Goal: Information Seeking & Learning: Learn about a topic

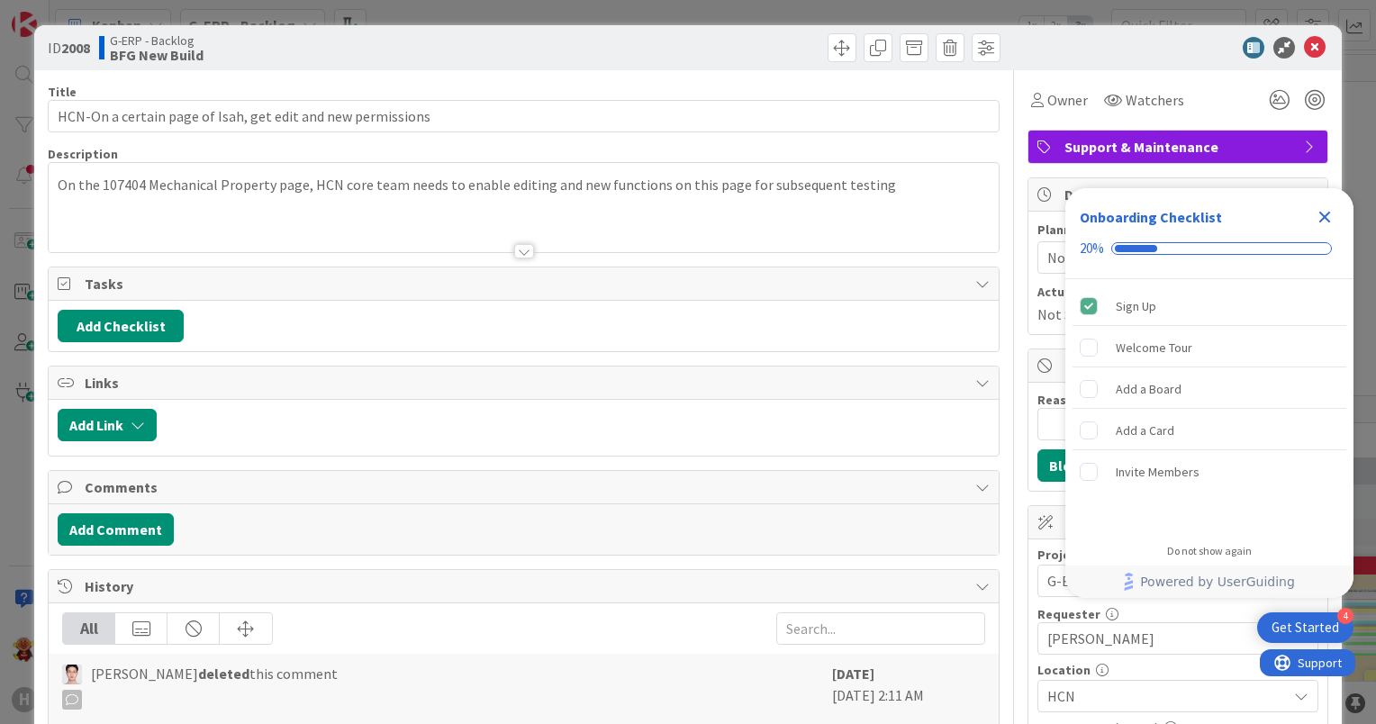
click at [1325, 218] on icon "Close Checklist" at bounding box center [1325, 218] width 12 height 12
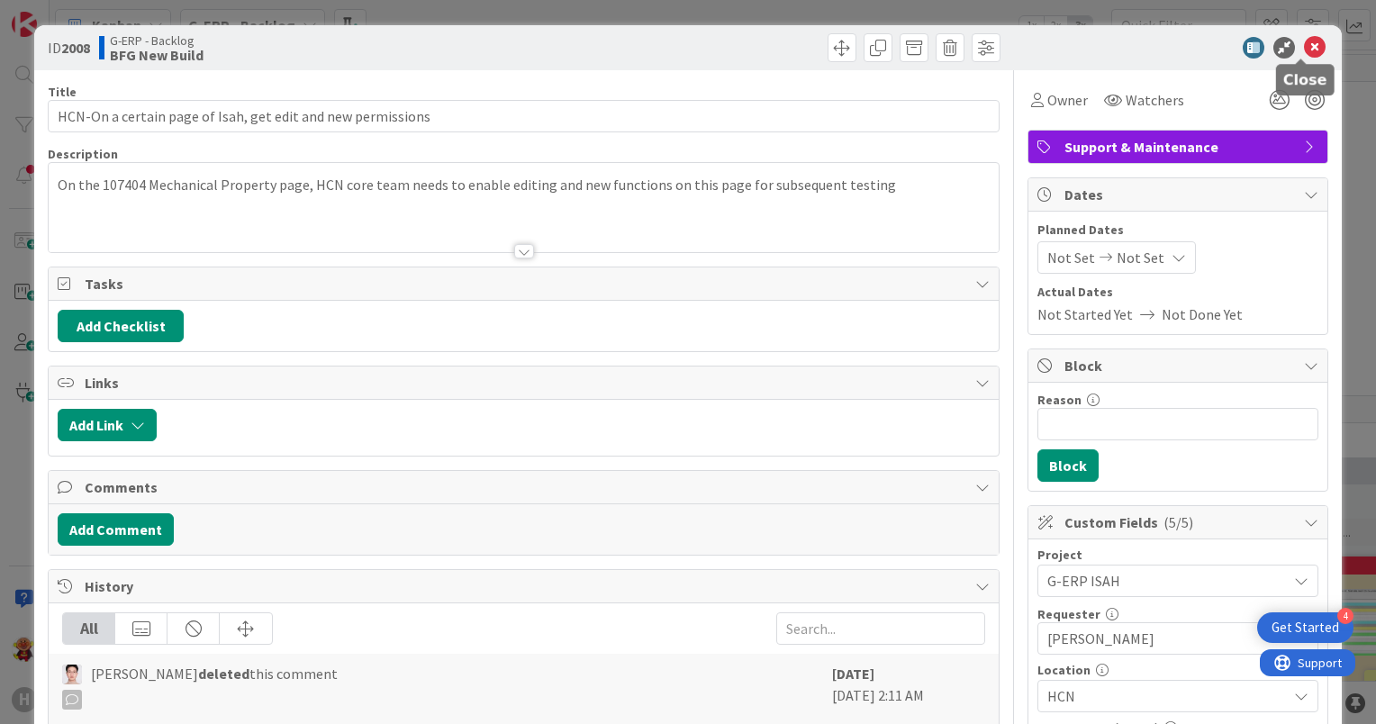
click at [1304, 54] on icon at bounding box center [1315, 48] width 22 height 22
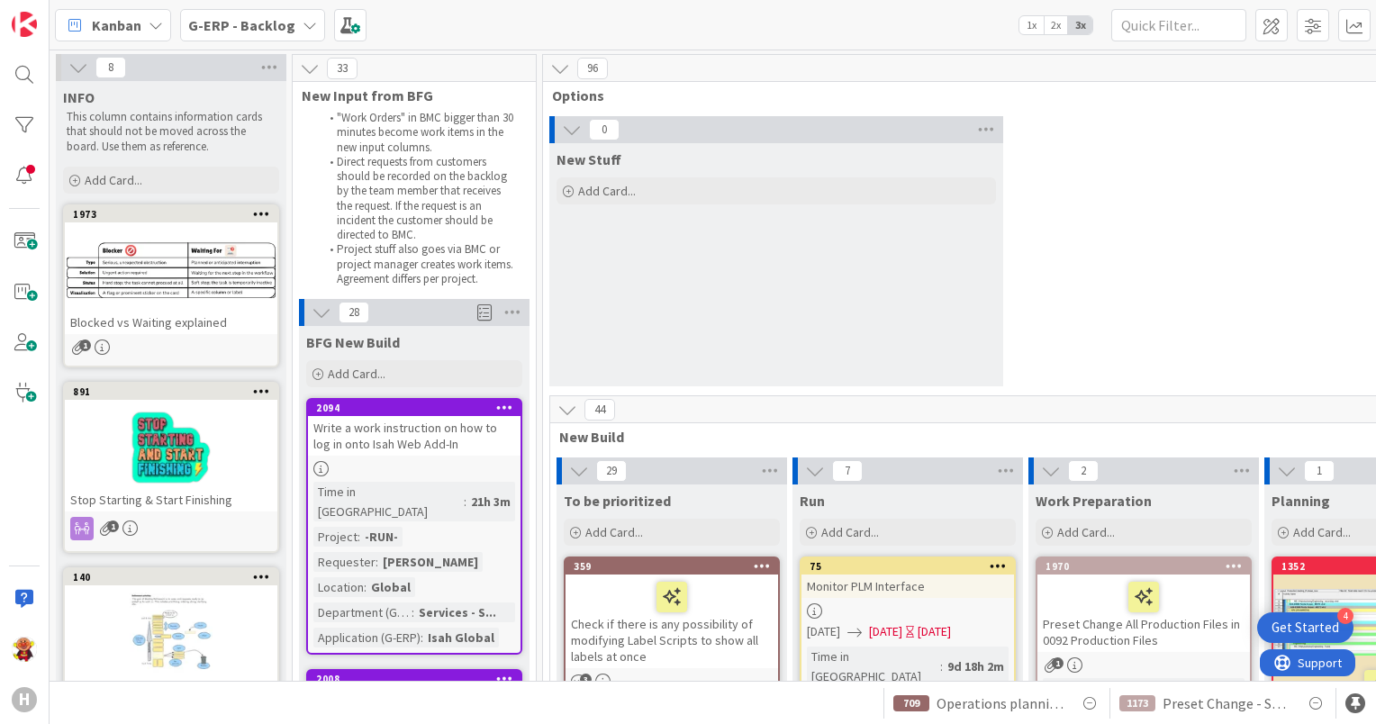
click at [448, 453] on div "Write a work instruction on how to log in onto Isah Web Add-In" at bounding box center [414, 436] width 213 height 40
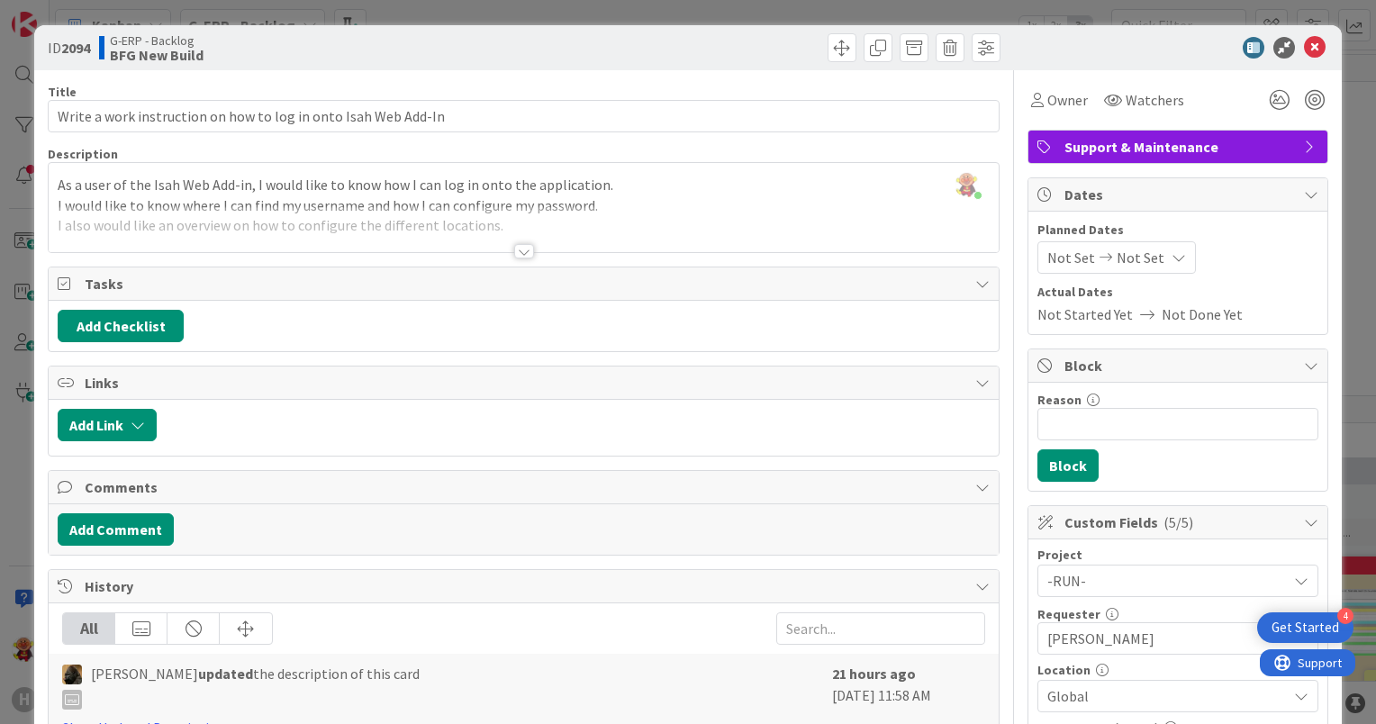
click at [514, 255] on div at bounding box center [524, 251] width 20 height 14
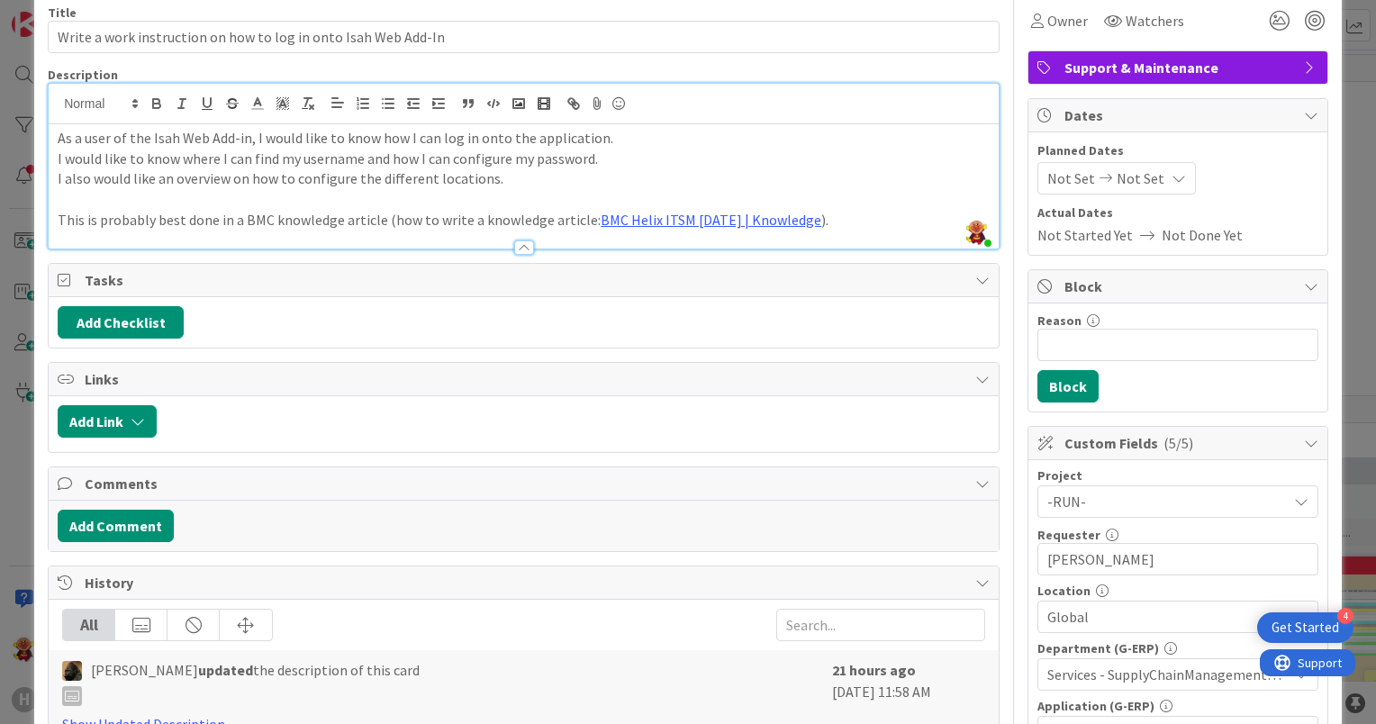
scroll to position [90, 0]
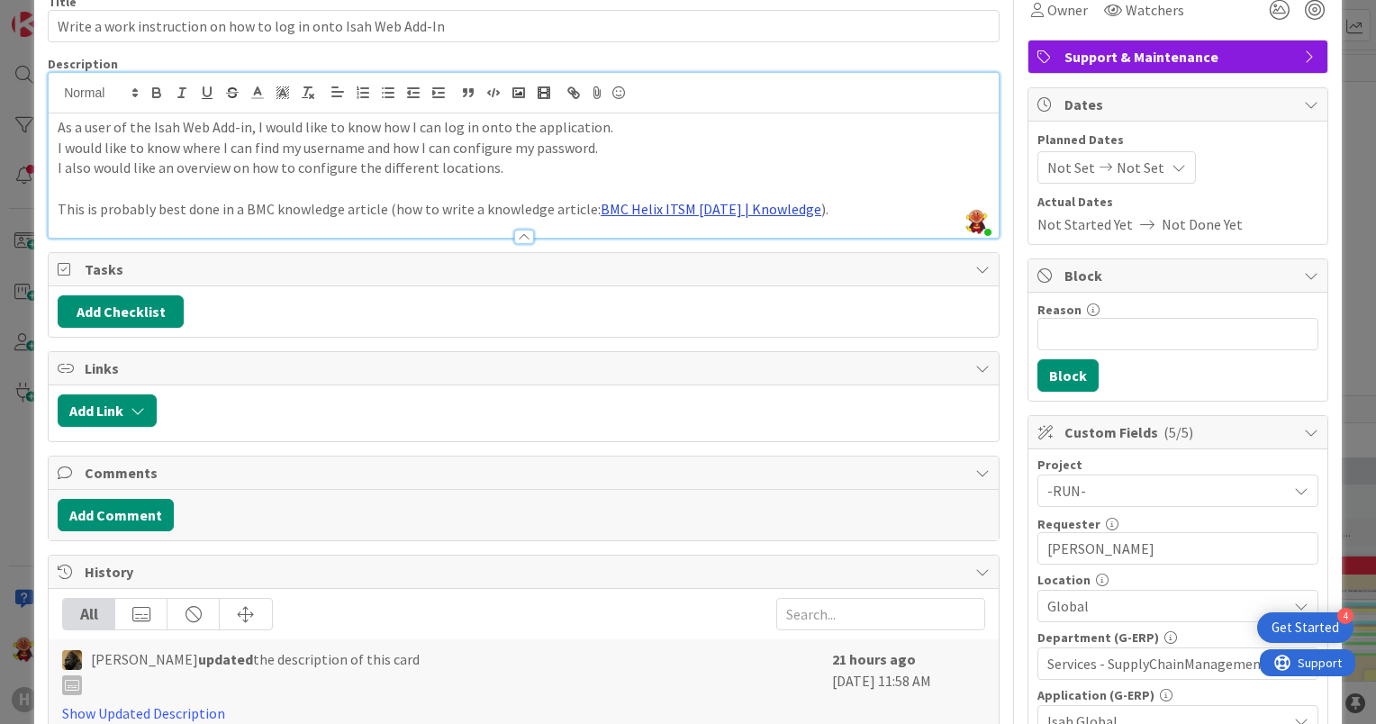
click at [684, 211] on link "BMC Helix ITSM 25.3.01 | Knowledge" at bounding box center [711, 209] width 221 height 18
click at [659, 238] on link "https://huisman-smartit.onbmc.com/smartit/app/#/knowledge/AGGHJW17JWYKBAQQ3JXYQ…" at bounding box center [678, 243] width 180 height 23
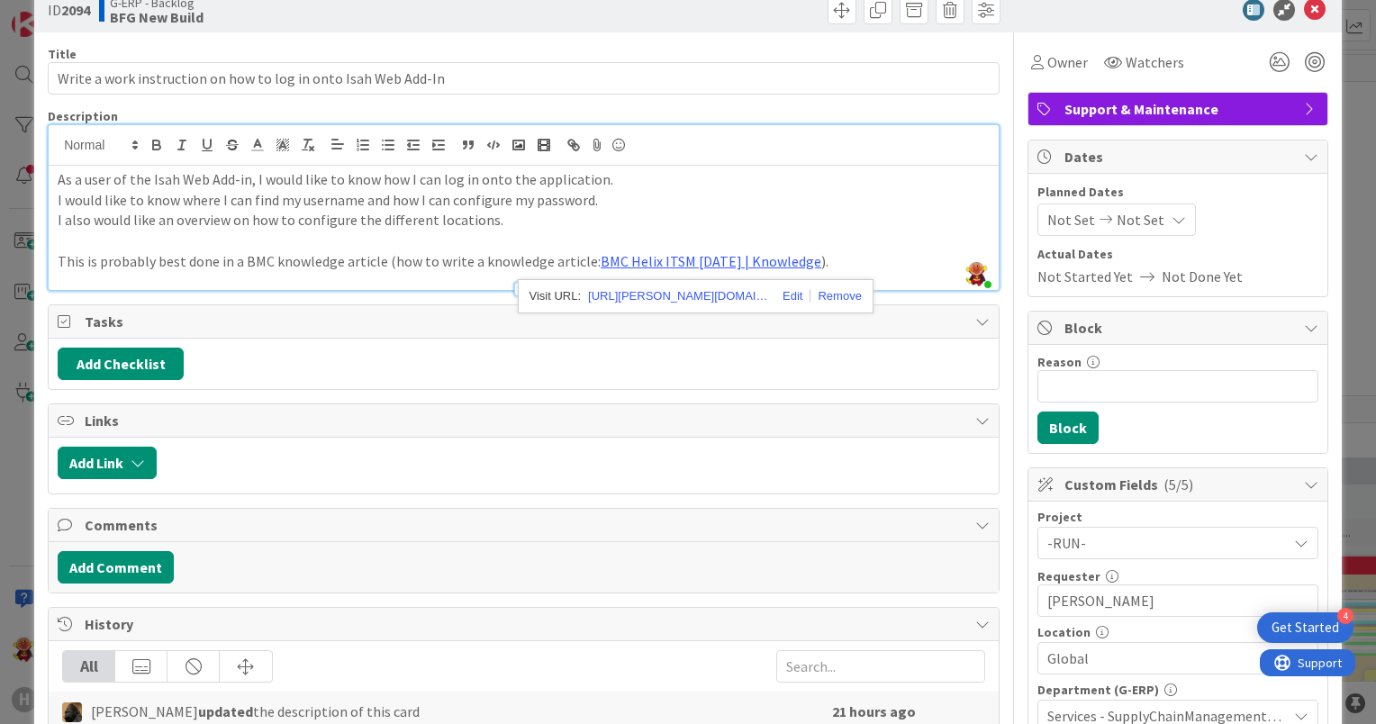
scroll to position [0, 0]
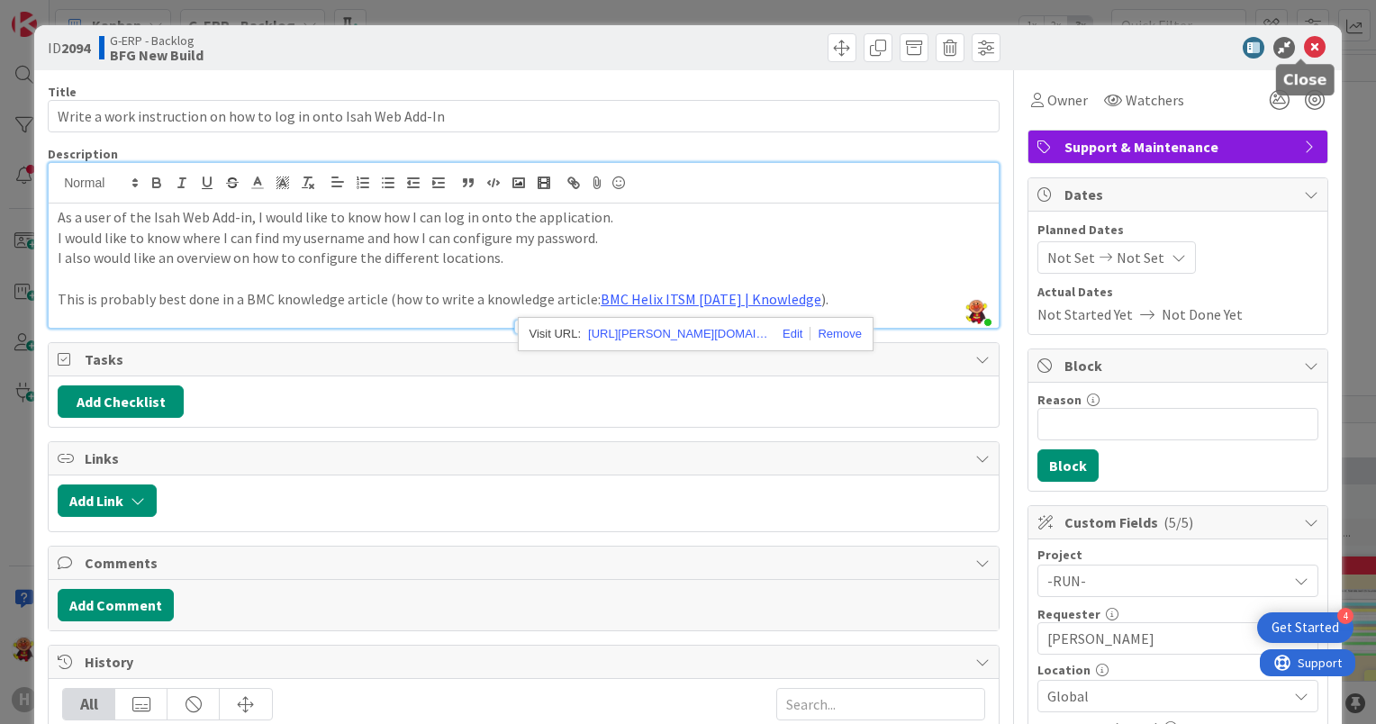
click at [1308, 47] on icon at bounding box center [1315, 48] width 22 height 22
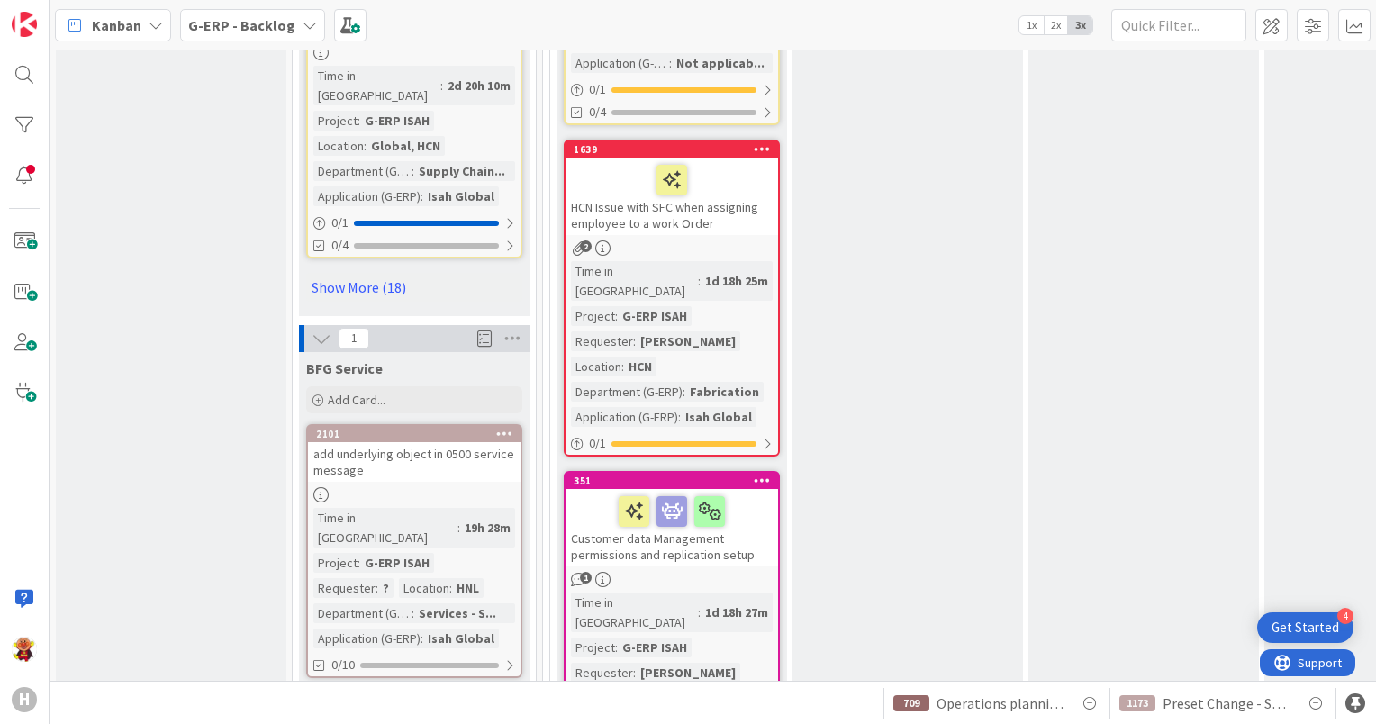
scroll to position [2792, 0]
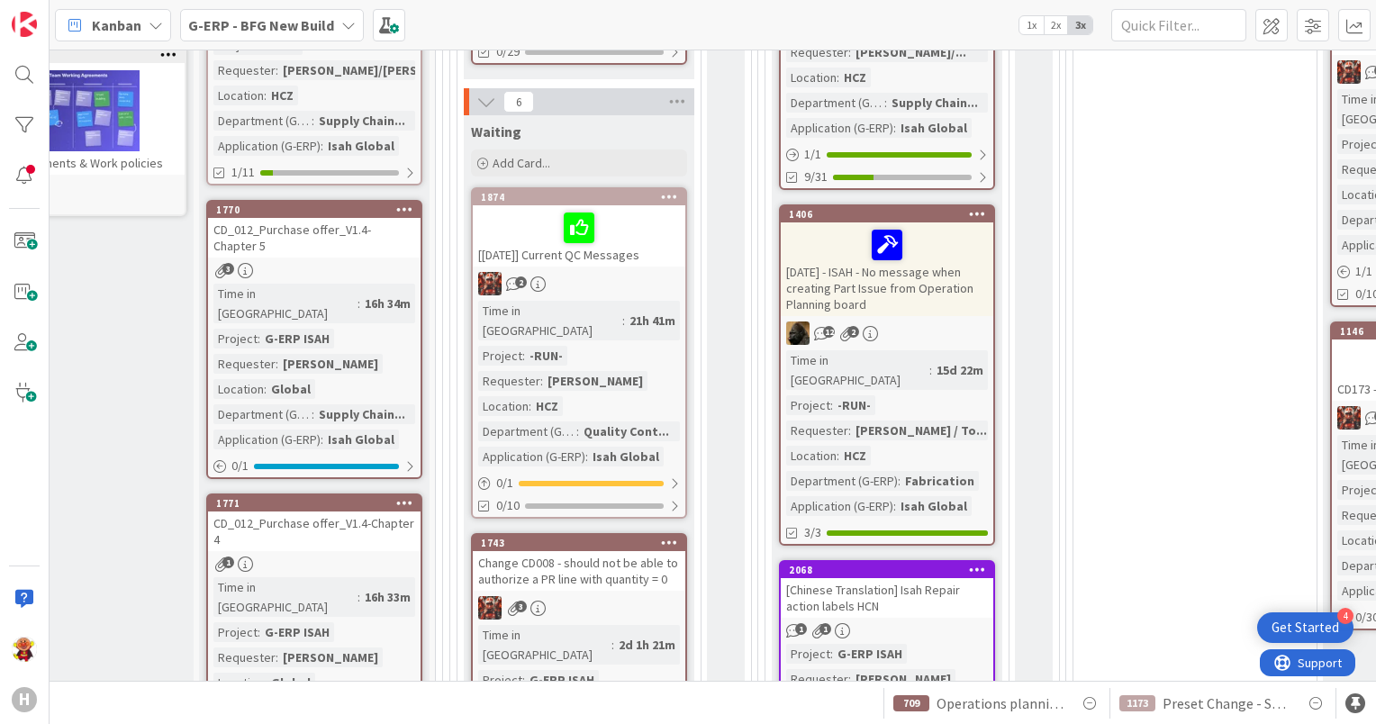
scroll to position [720, 93]
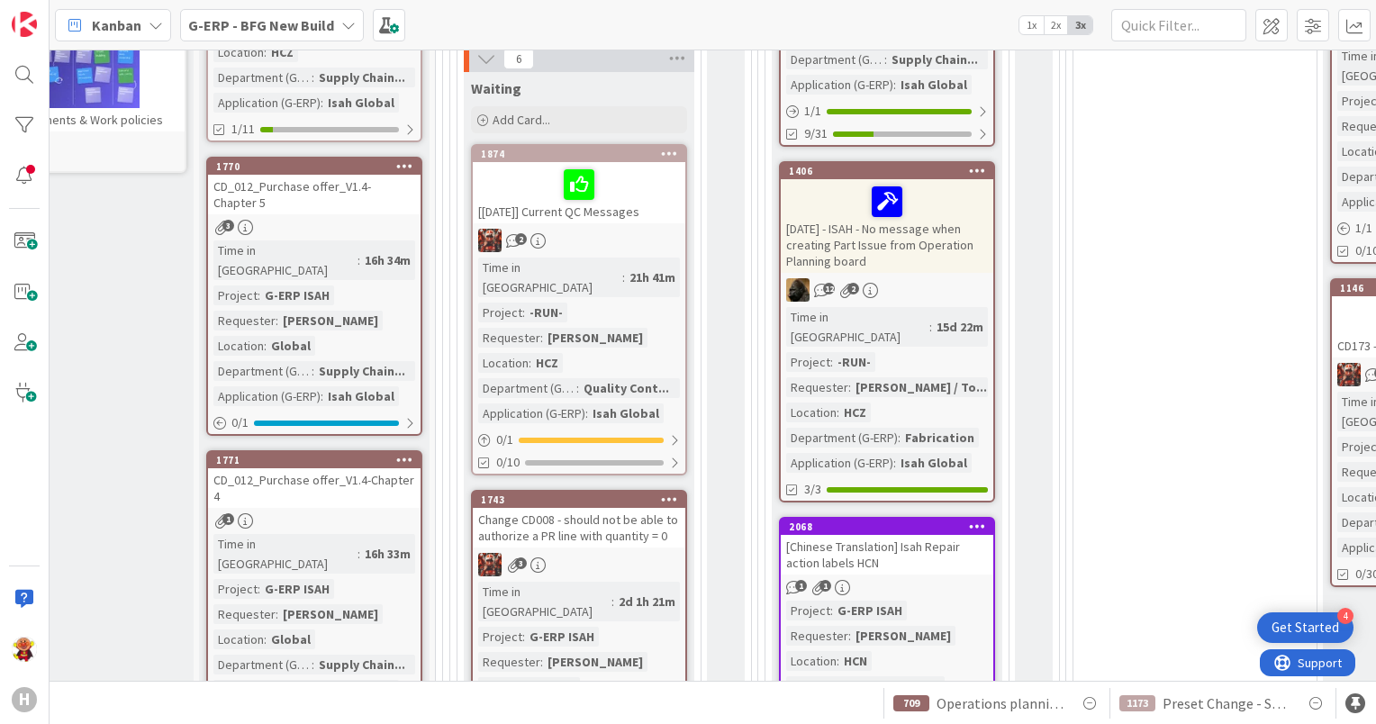
click at [932, 535] on div "[Chinese Translation] Isah Repair action labels HCN" at bounding box center [887, 555] width 213 height 40
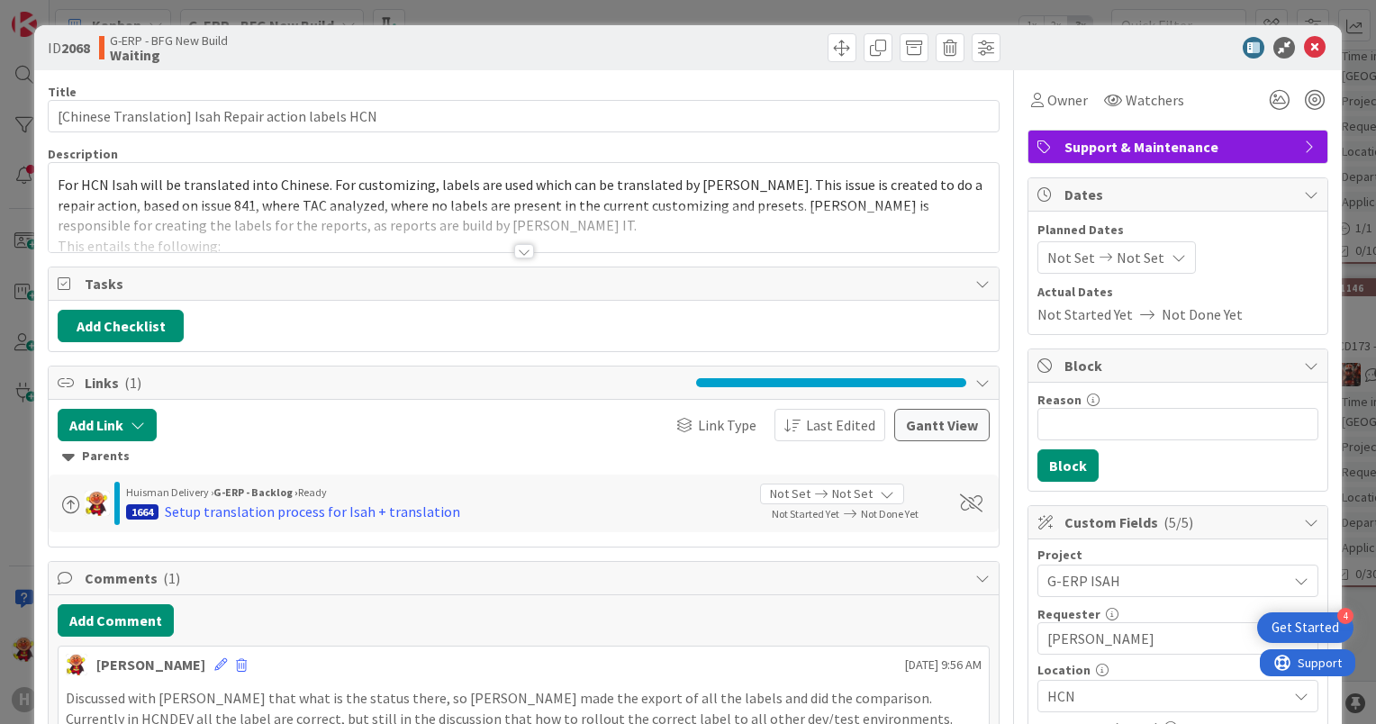
click at [1097, 97] on div "Watchers" at bounding box center [1143, 100] width 93 height 32
click at [1073, 97] on span "Owner" at bounding box center [1067, 100] width 41 height 22
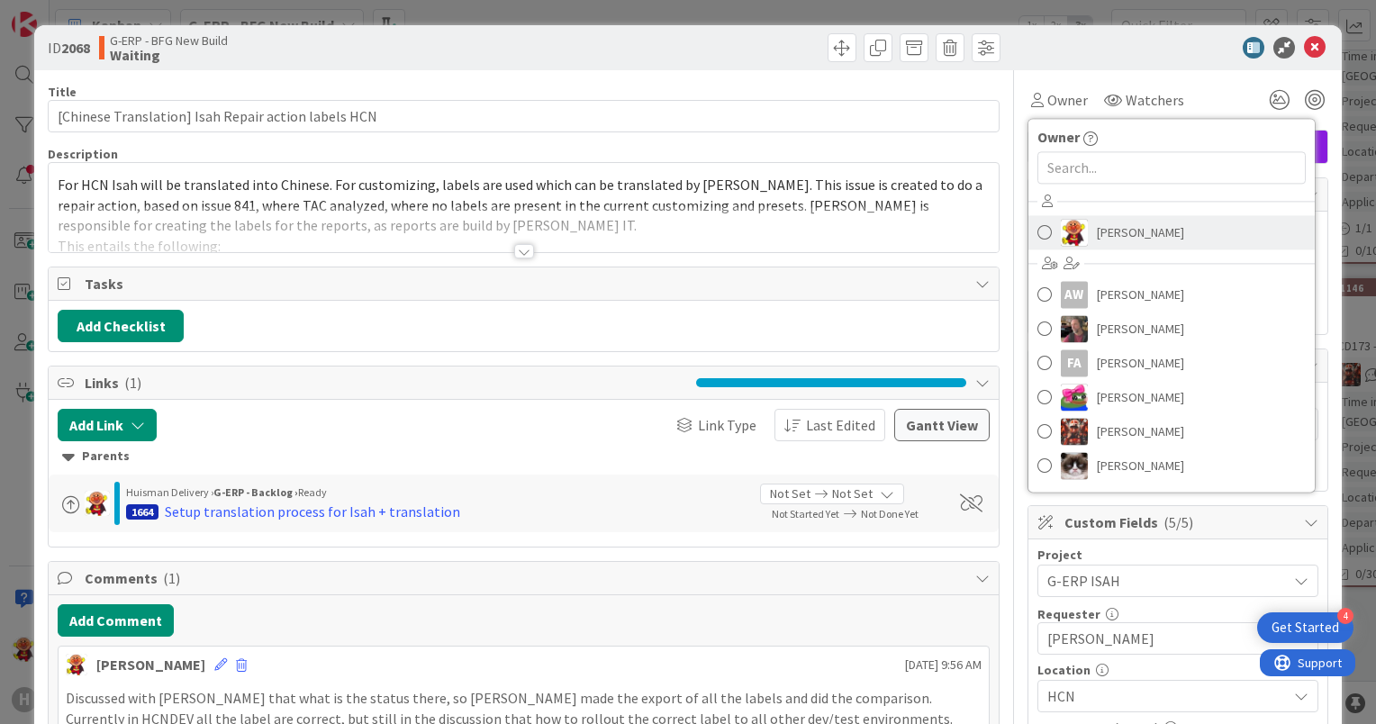
click at [1061, 231] on img at bounding box center [1074, 232] width 27 height 27
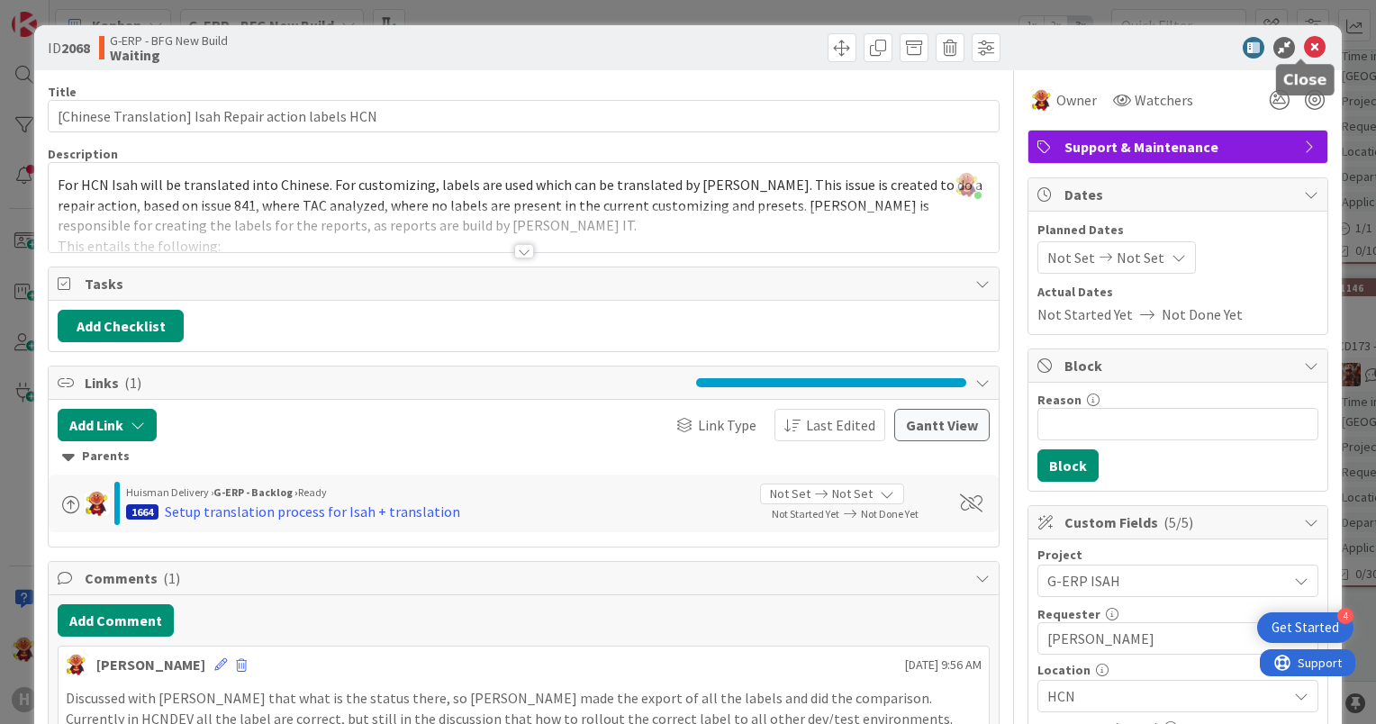
click at [1307, 42] on icon at bounding box center [1315, 48] width 22 height 22
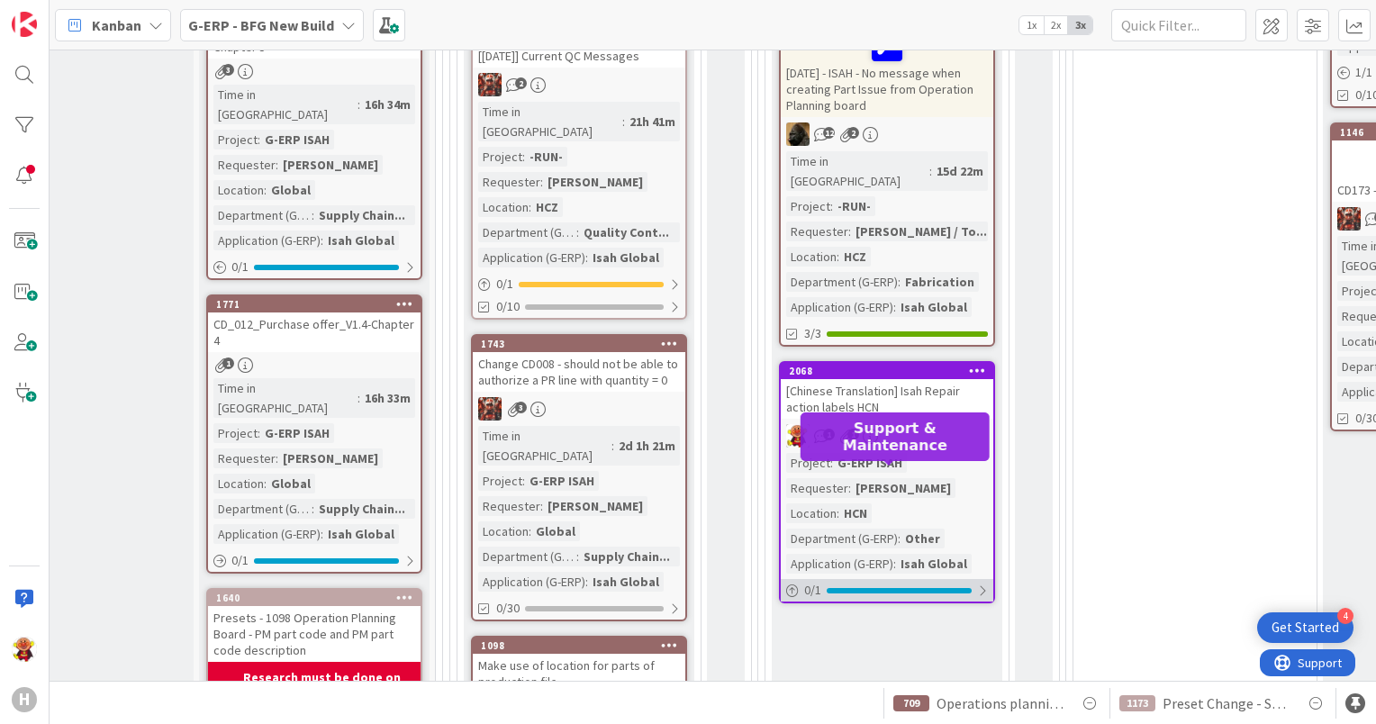
scroll to position [901, 93]
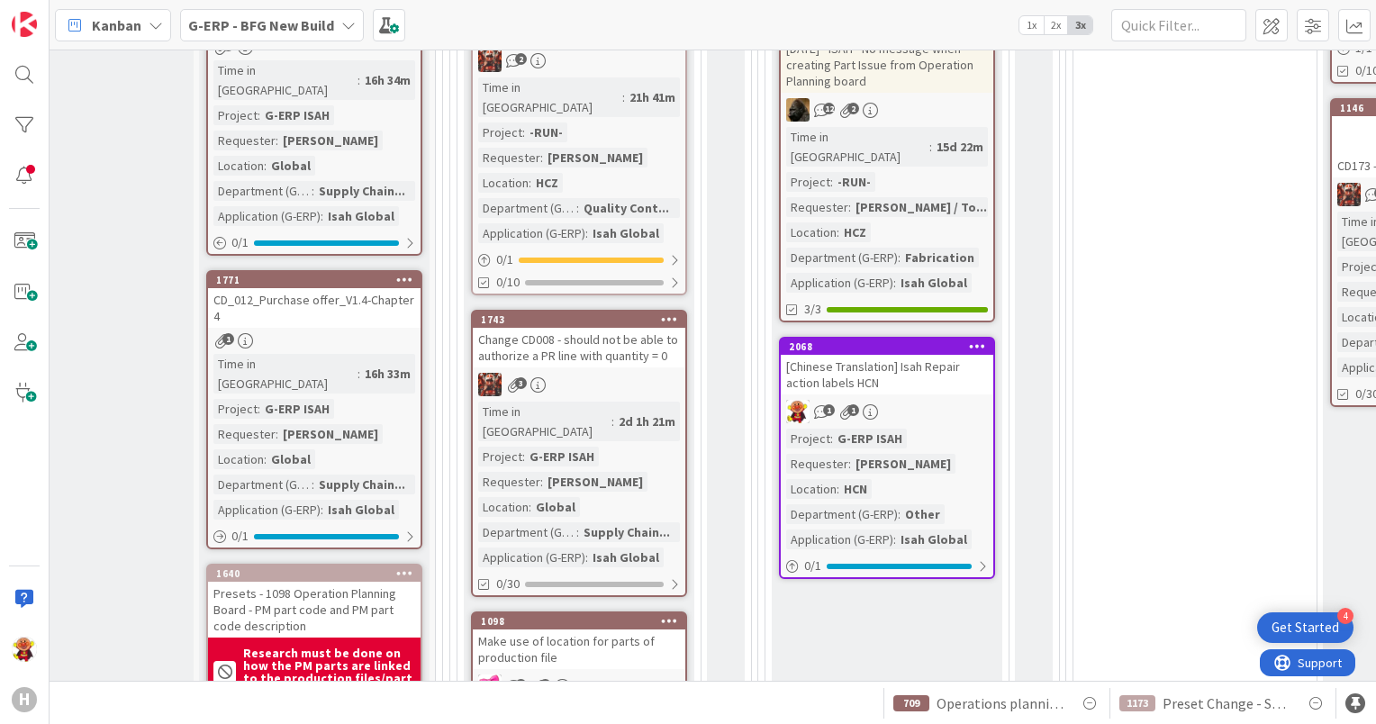
click at [937, 400] on div "1 1" at bounding box center [887, 411] width 213 height 23
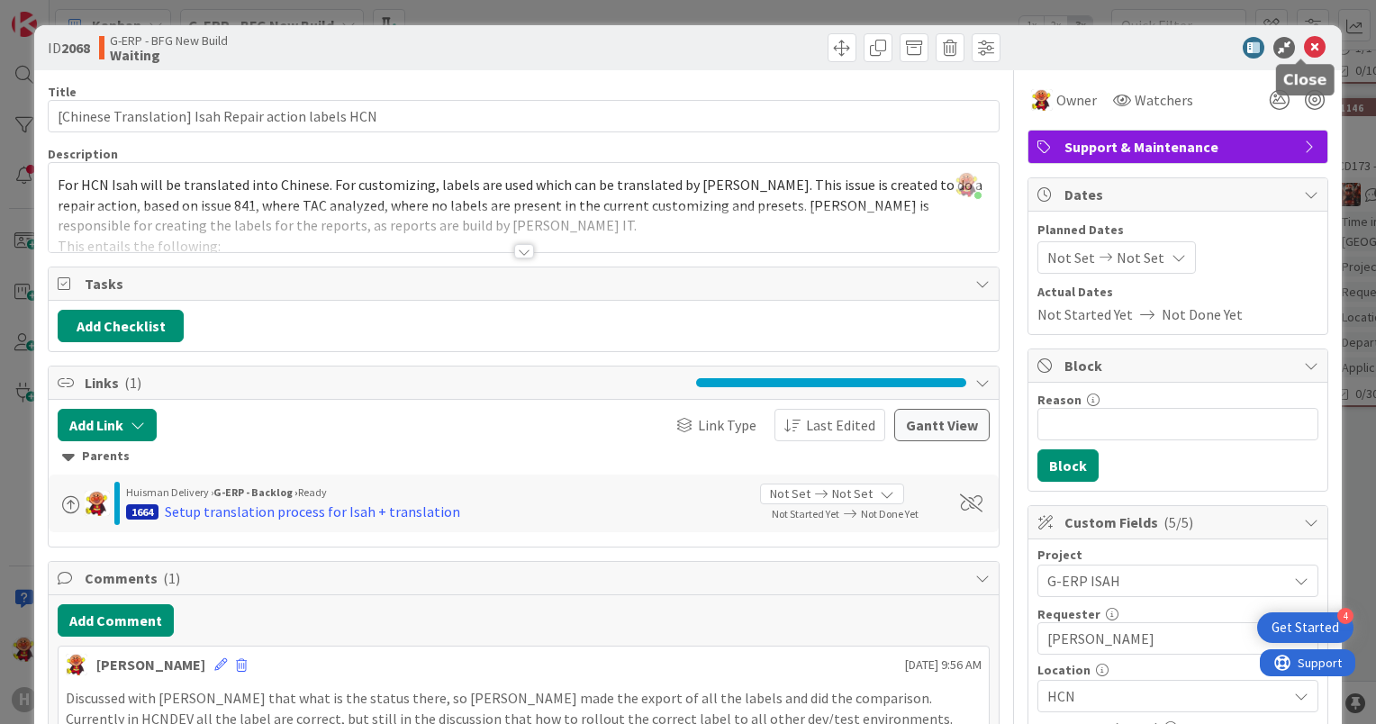
click at [1305, 44] on icon at bounding box center [1315, 48] width 22 height 22
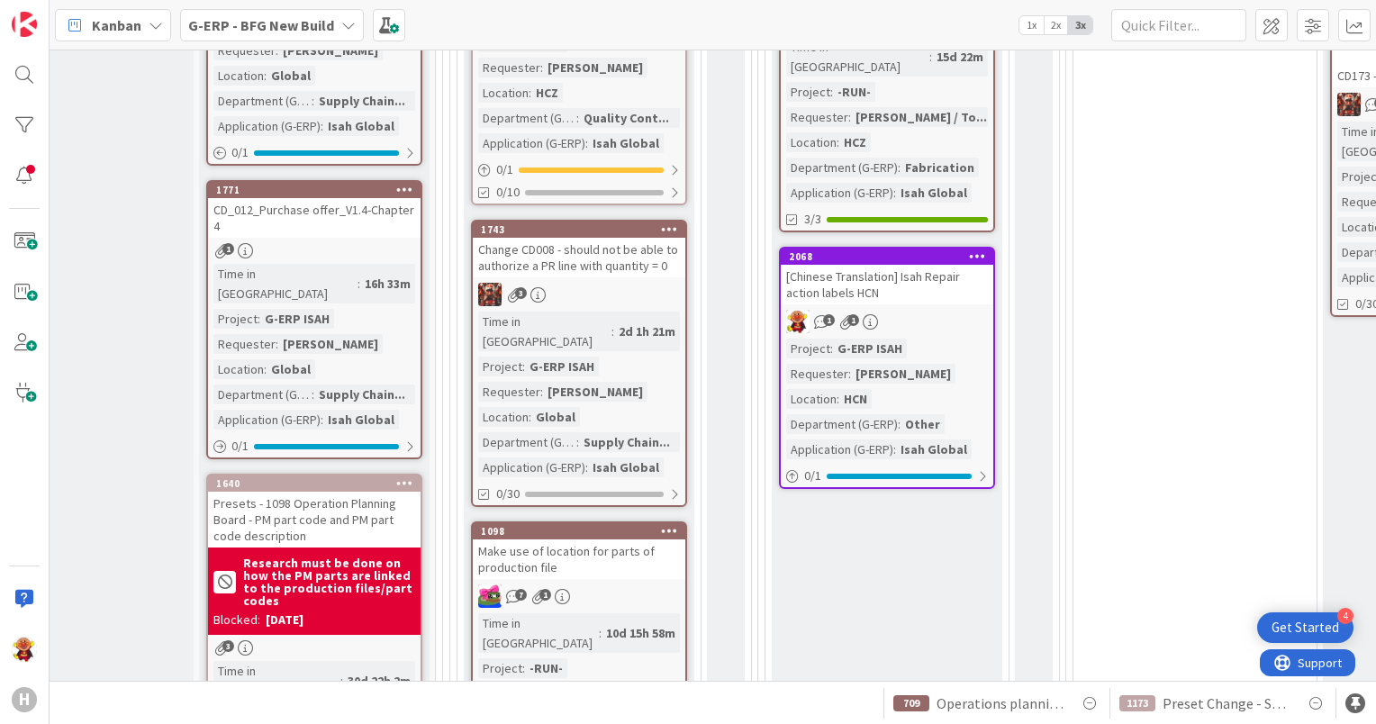
click at [949, 310] on div "1 1" at bounding box center [887, 321] width 213 height 23
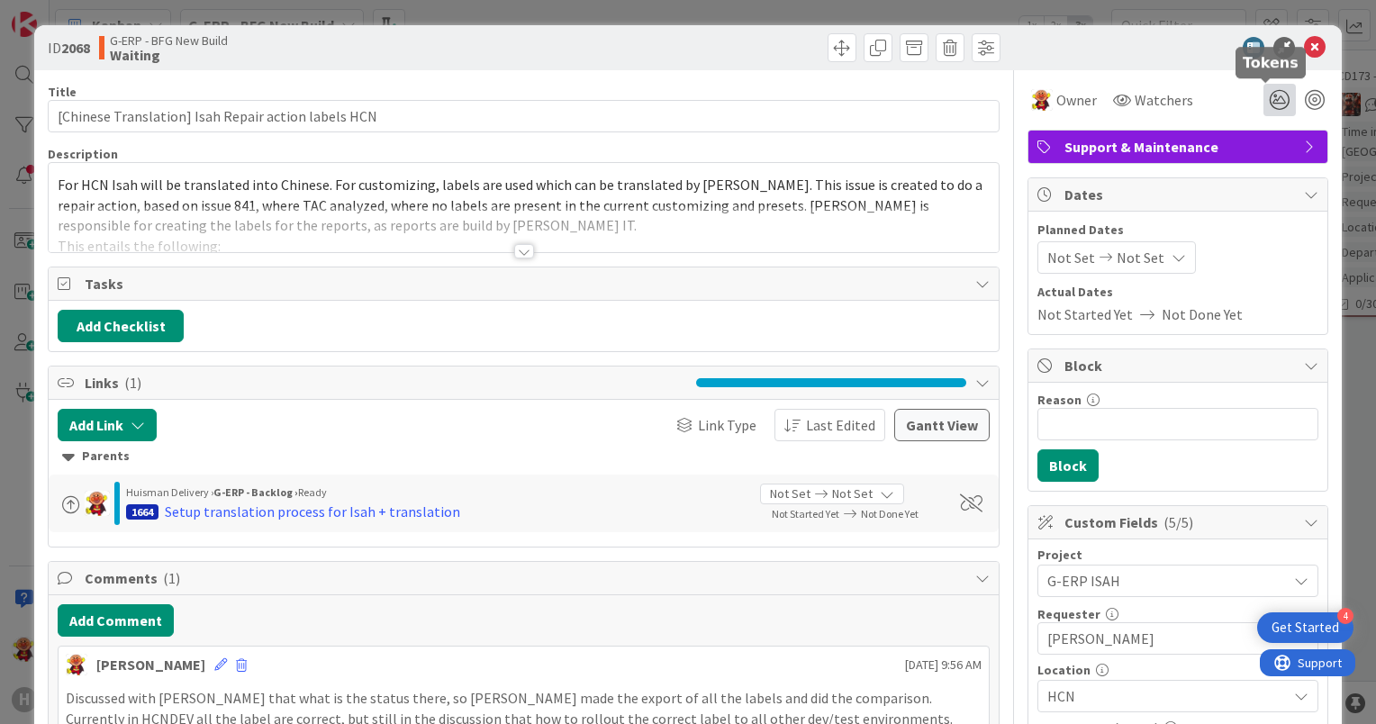
click at [1263, 97] on icon at bounding box center [1279, 100] width 32 height 32
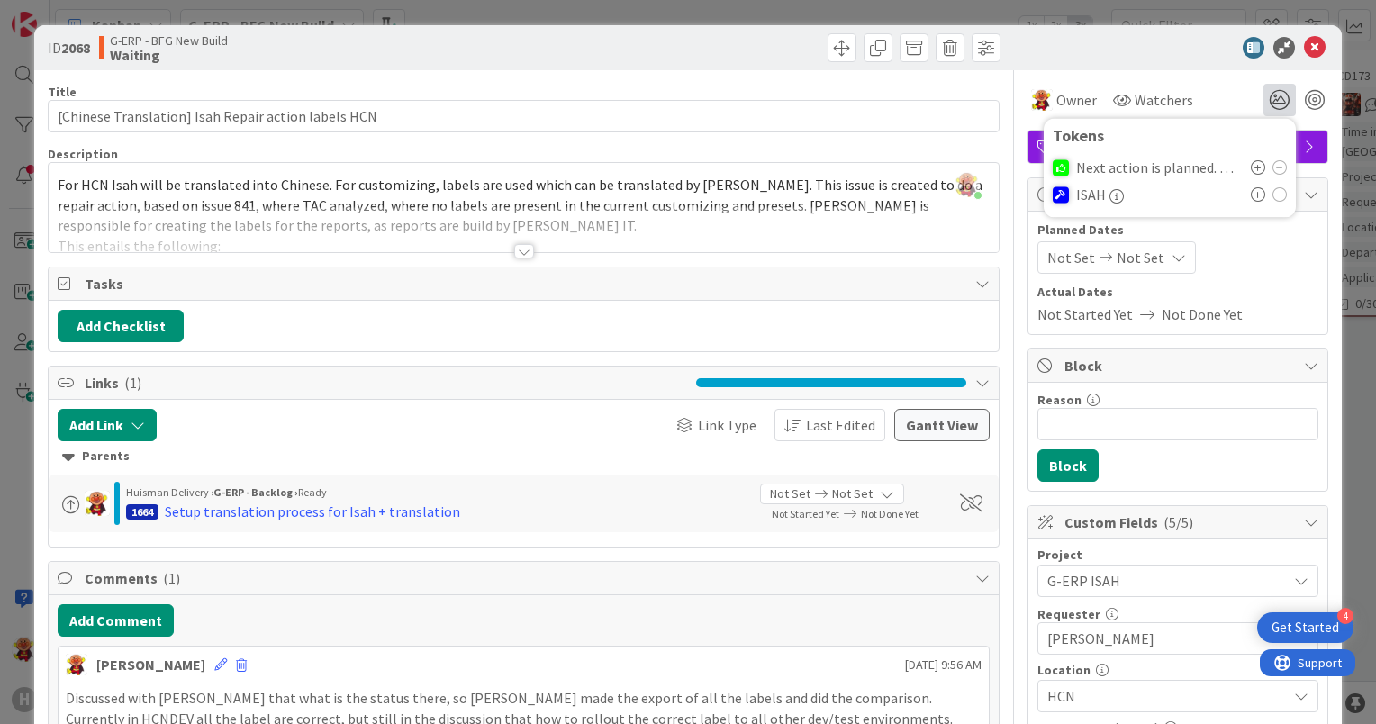
click at [1251, 189] on icon at bounding box center [1258, 194] width 14 height 14
click at [1304, 42] on icon at bounding box center [1315, 48] width 22 height 22
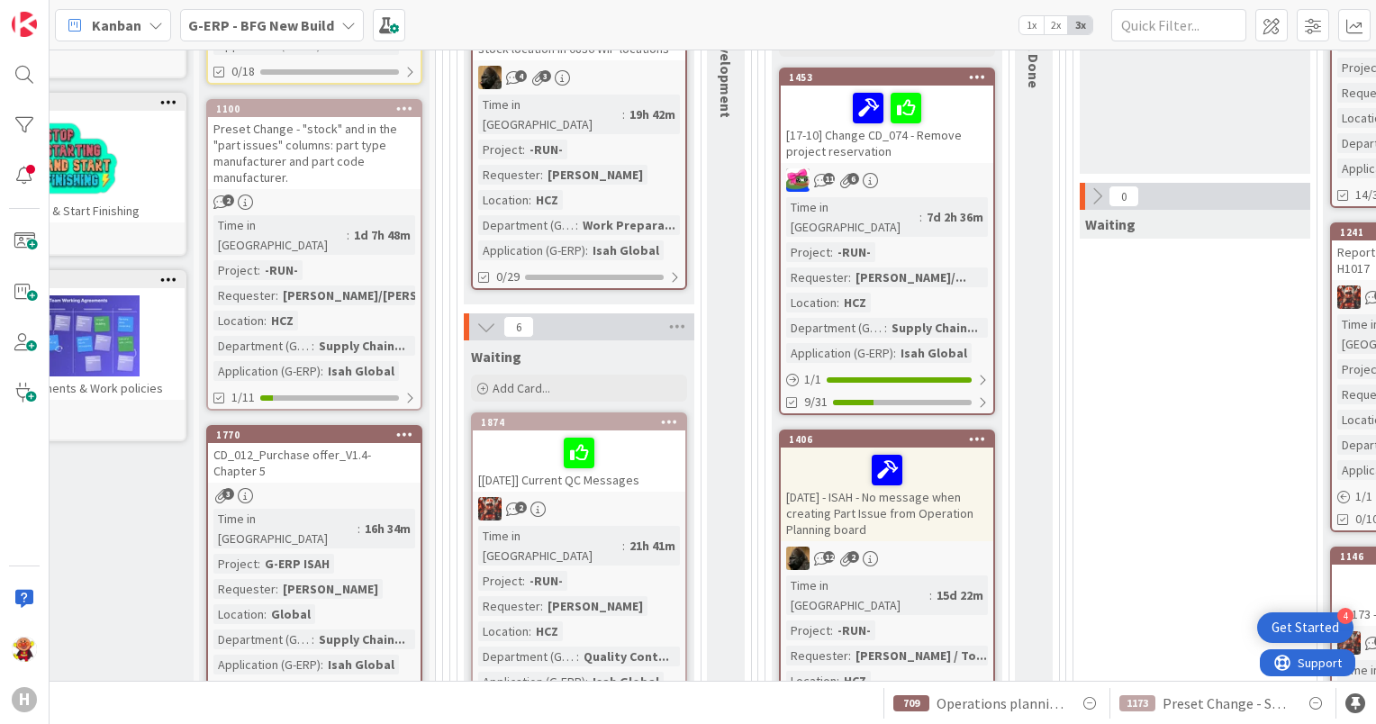
scroll to position [450, 93]
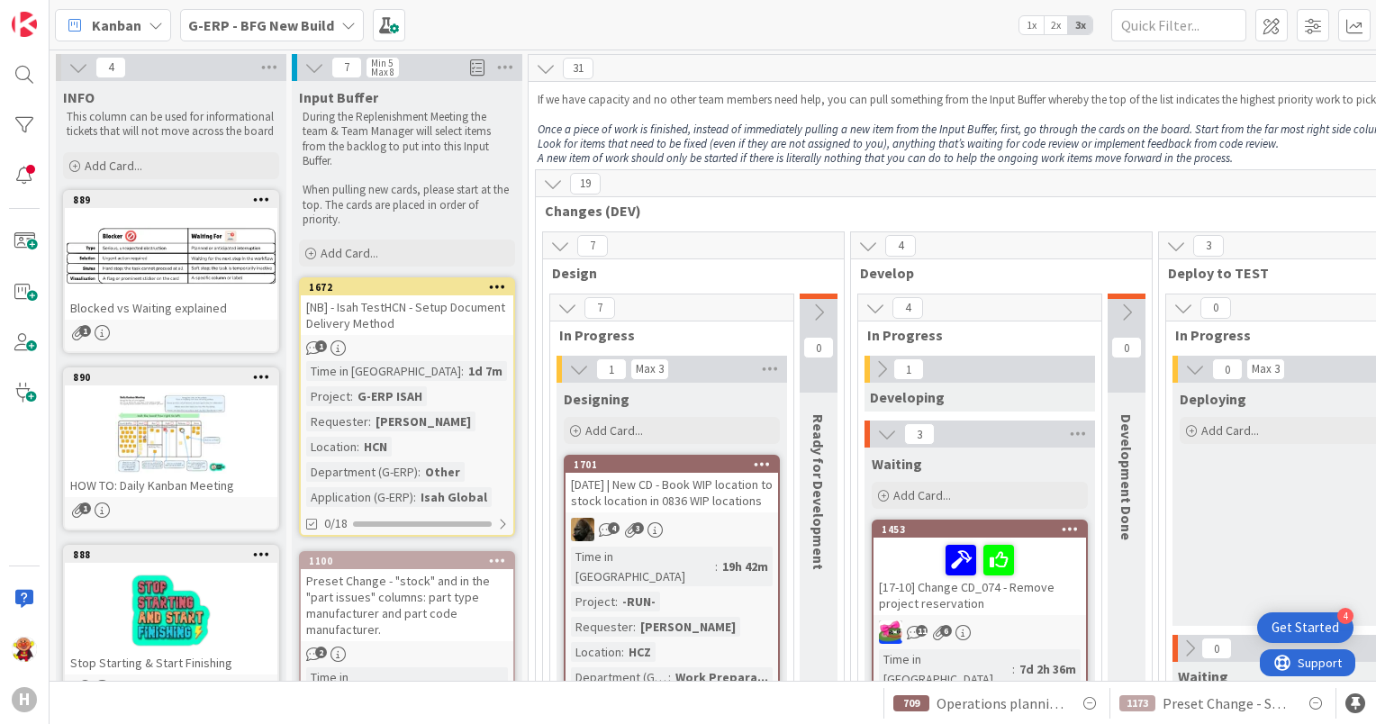
scroll to position [1621, 93]
